Goal: Information Seeking & Learning: Learn about a topic

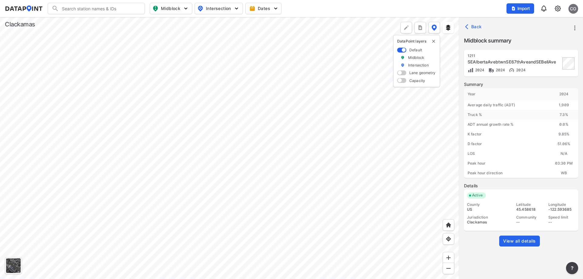
click at [132, 64] on div at bounding box center [229, 148] width 459 height 262
click at [325, 79] on div at bounding box center [229, 148] width 459 height 262
click at [154, 97] on div at bounding box center [229, 148] width 459 height 262
click at [273, 110] on div at bounding box center [229, 148] width 459 height 262
click at [266, 166] on div at bounding box center [229, 148] width 459 height 262
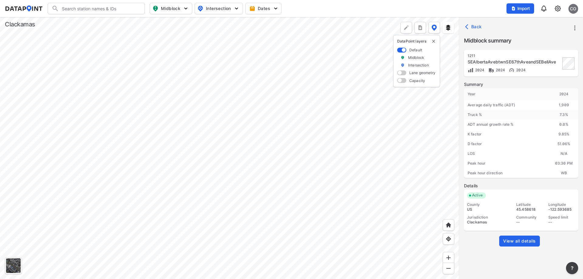
click at [185, 228] on div at bounding box center [229, 148] width 459 height 262
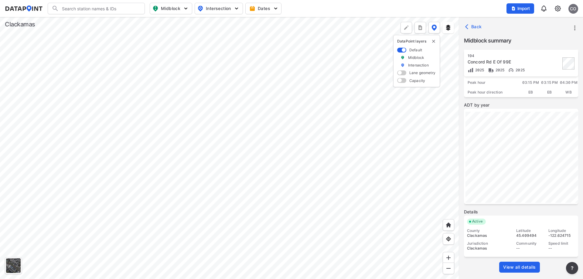
scroll to position [82, 0]
click at [520, 267] on span "View all details" at bounding box center [519, 266] width 33 height 6
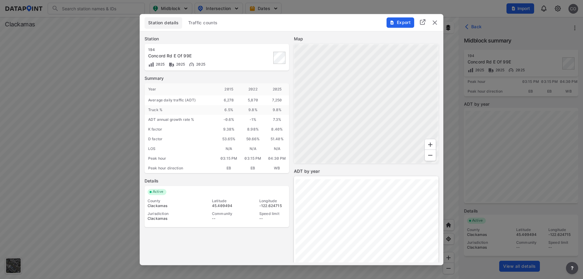
click at [208, 24] on span "Traffic counts" at bounding box center [202, 23] width 29 height 6
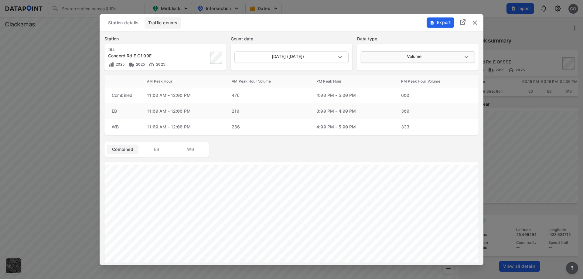
click at [432, 56] on body "Search Please enter a search term. Midblock Intersection Dates Import CO Import…" at bounding box center [291, 139] width 583 height 279
click at [432, 56] on li "Volume" at bounding box center [417, 57] width 113 height 12
click at [476, 25] on img "delete" at bounding box center [474, 22] width 7 height 7
